Goal: Information Seeking & Learning: Learn about a topic

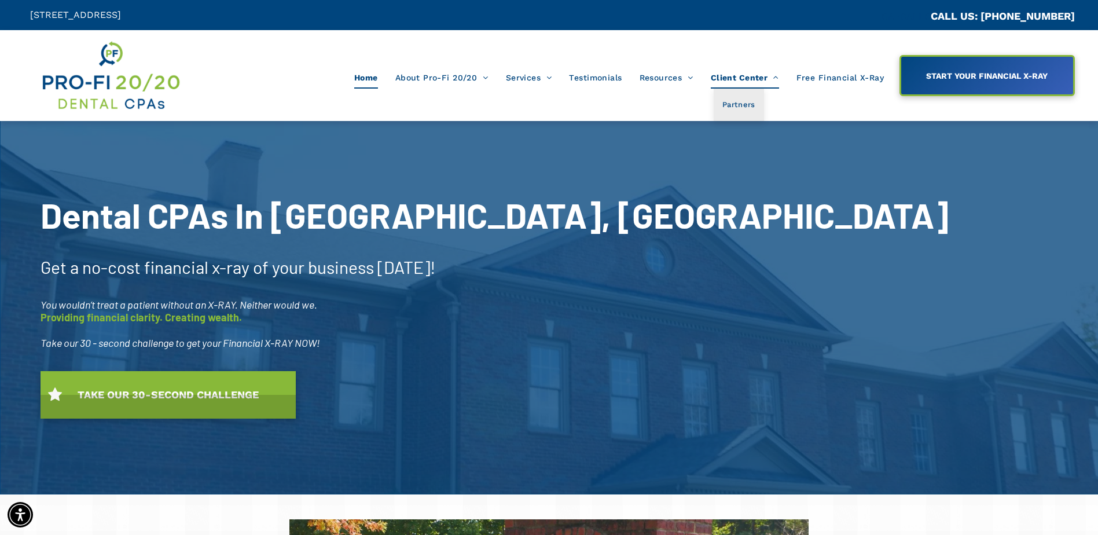
click at [744, 79] on span "Client Center" at bounding box center [745, 78] width 68 height 22
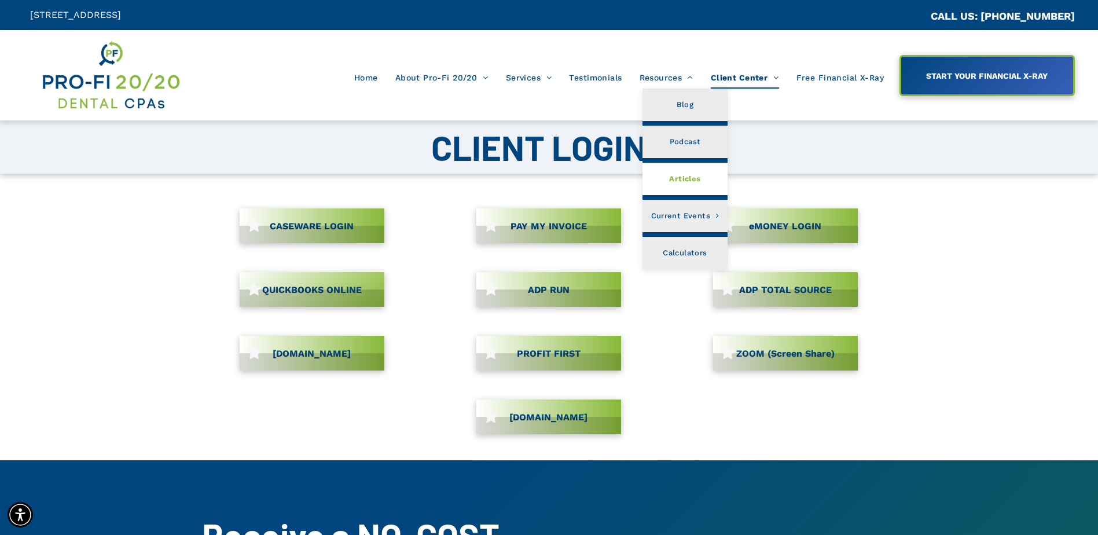
click at [689, 175] on span "Articles" at bounding box center [684, 178] width 31 height 15
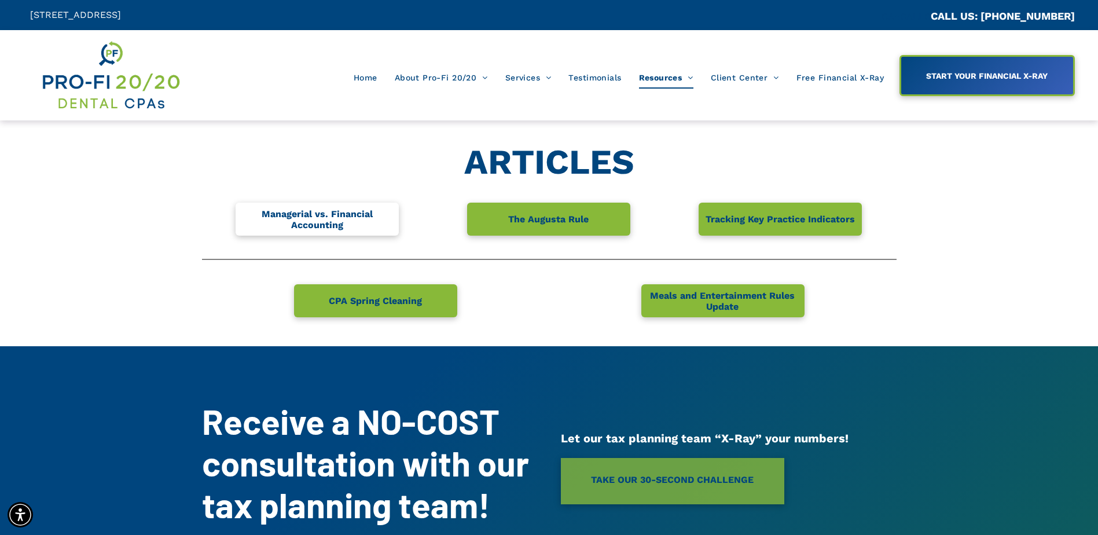
click at [336, 214] on span "Managerial vs. Financial Accounting" at bounding box center [317, 220] width 160 height 34
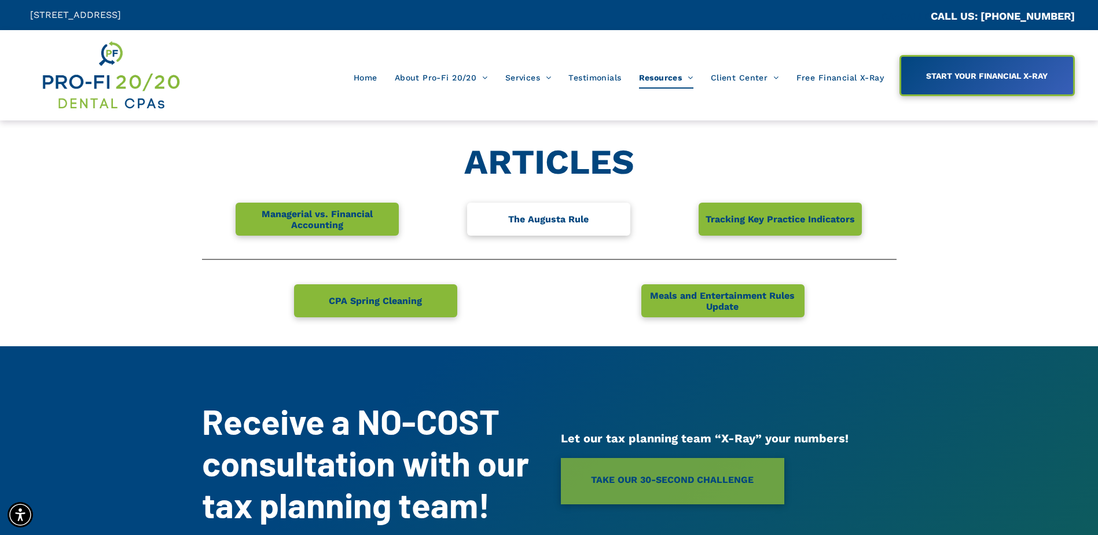
click at [598, 223] on link "The Augusta Rule" at bounding box center [548, 219] width 163 height 33
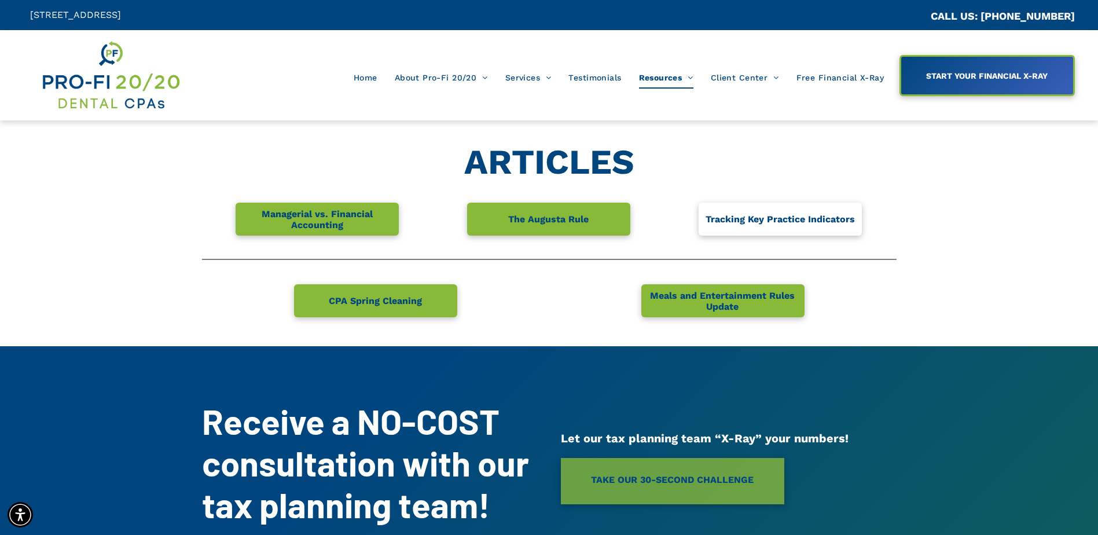
click at [751, 212] on span "Tracking Key Practice Indicators" at bounding box center [780, 219] width 157 height 23
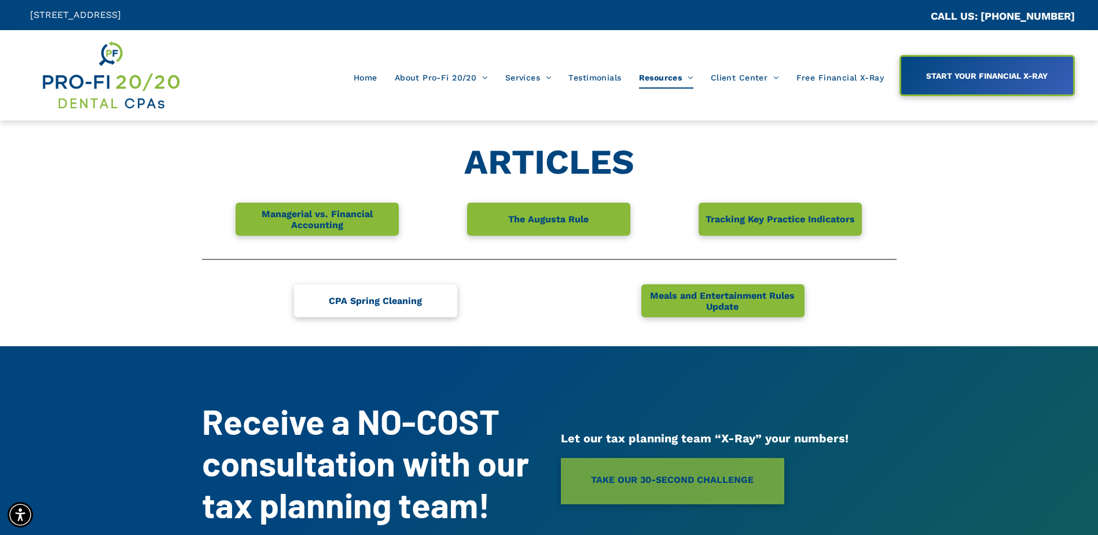
click at [351, 300] on span "CPA Spring Cleaning" at bounding box center [375, 300] width 101 height 23
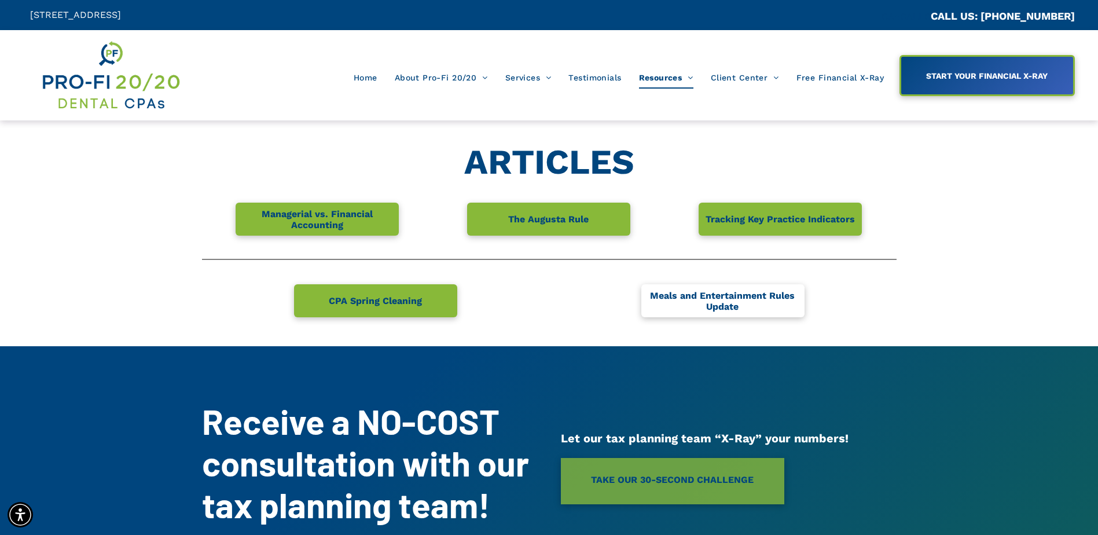
click at [670, 306] on span "Meals and Entertainment Rules Update" at bounding box center [723, 301] width 160 height 34
